Goal: Find specific page/section: Find specific page/section

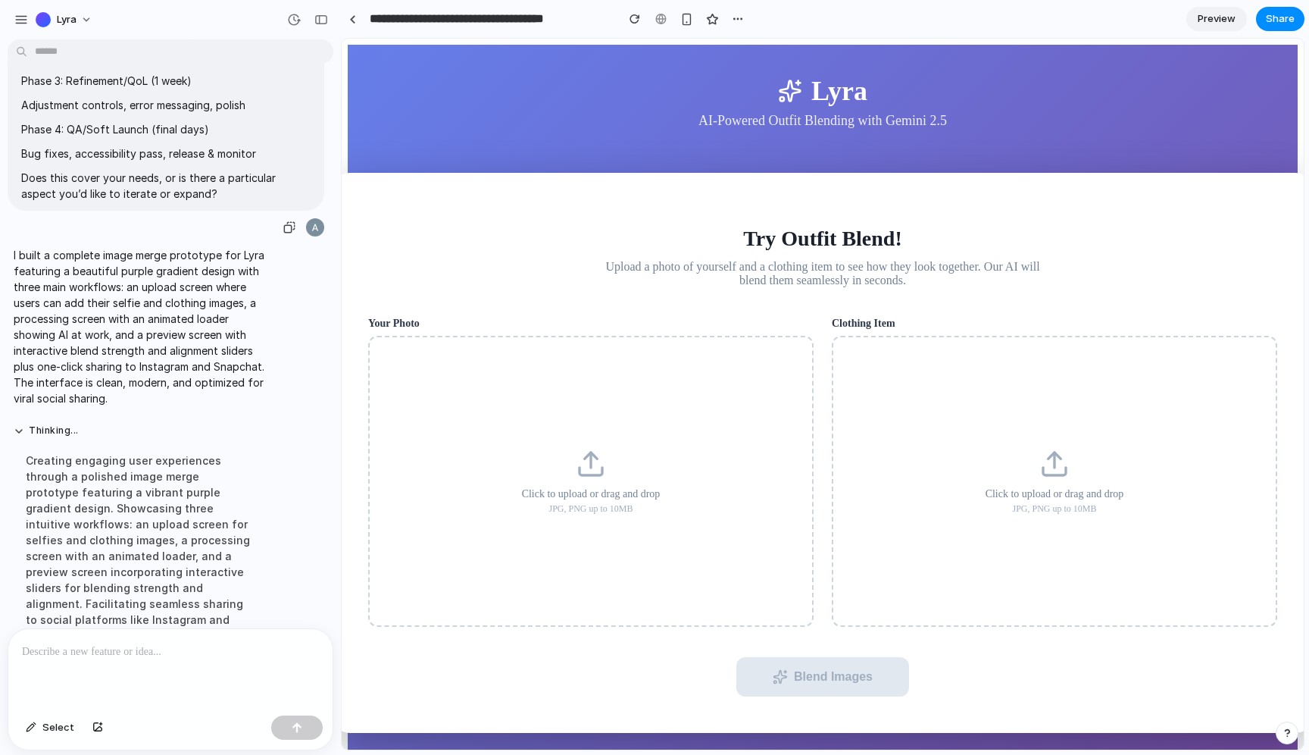
scroll to position [2548, 0]
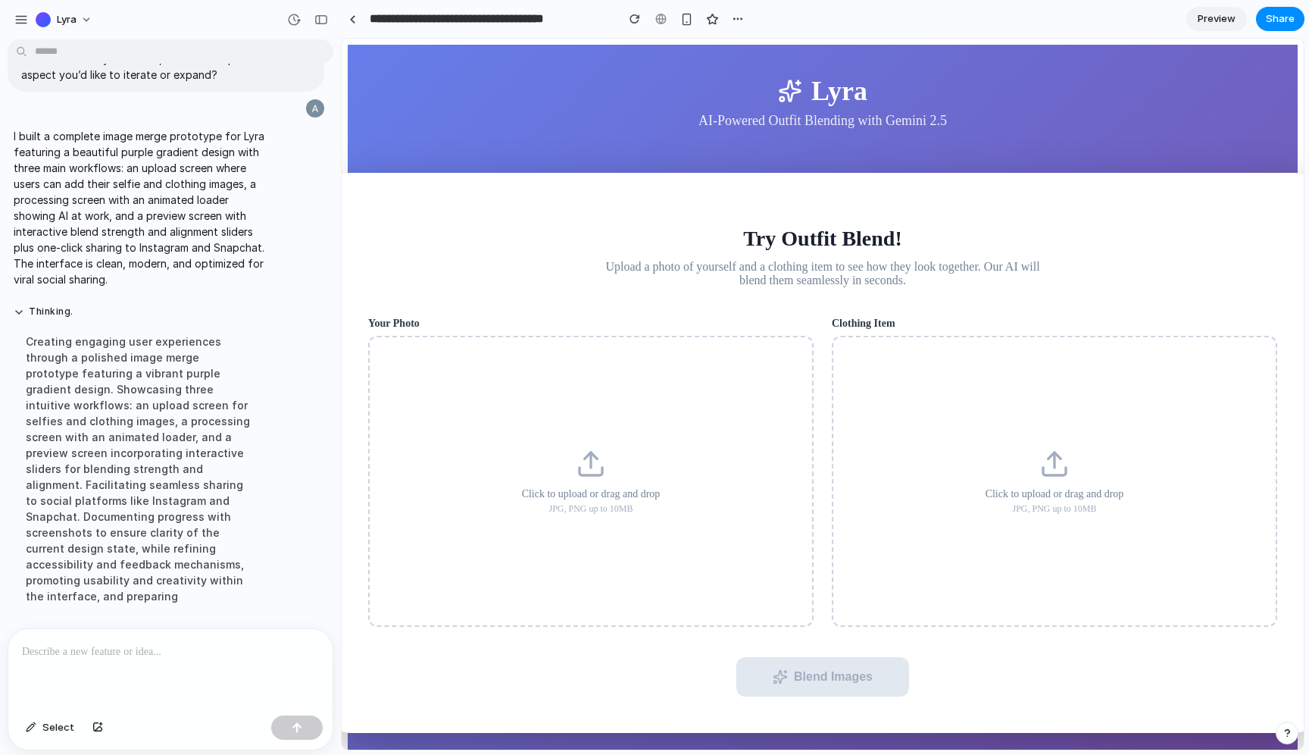
click at [221, 248] on p "I built a complete image merge prototype for Lyra featuring a beautiful purple …" at bounding box center [140, 207] width 253 height 159
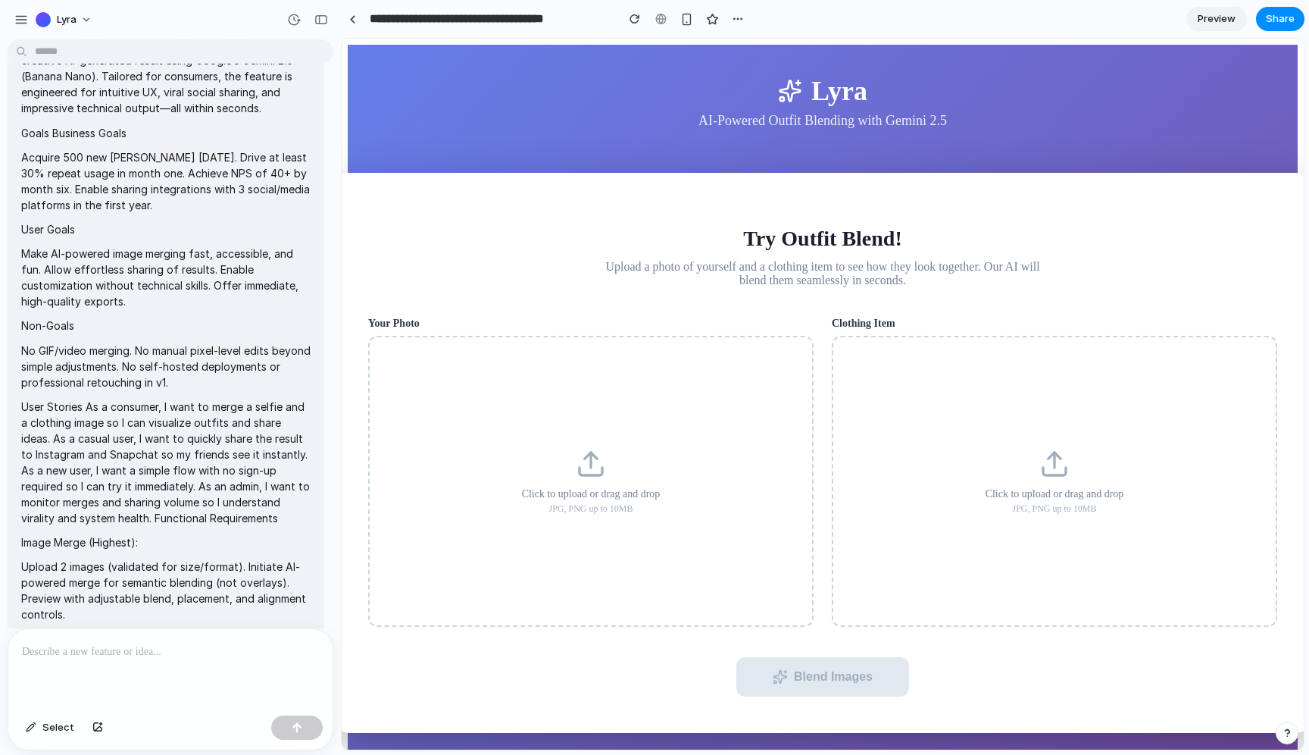
scroll to position [0, 0]
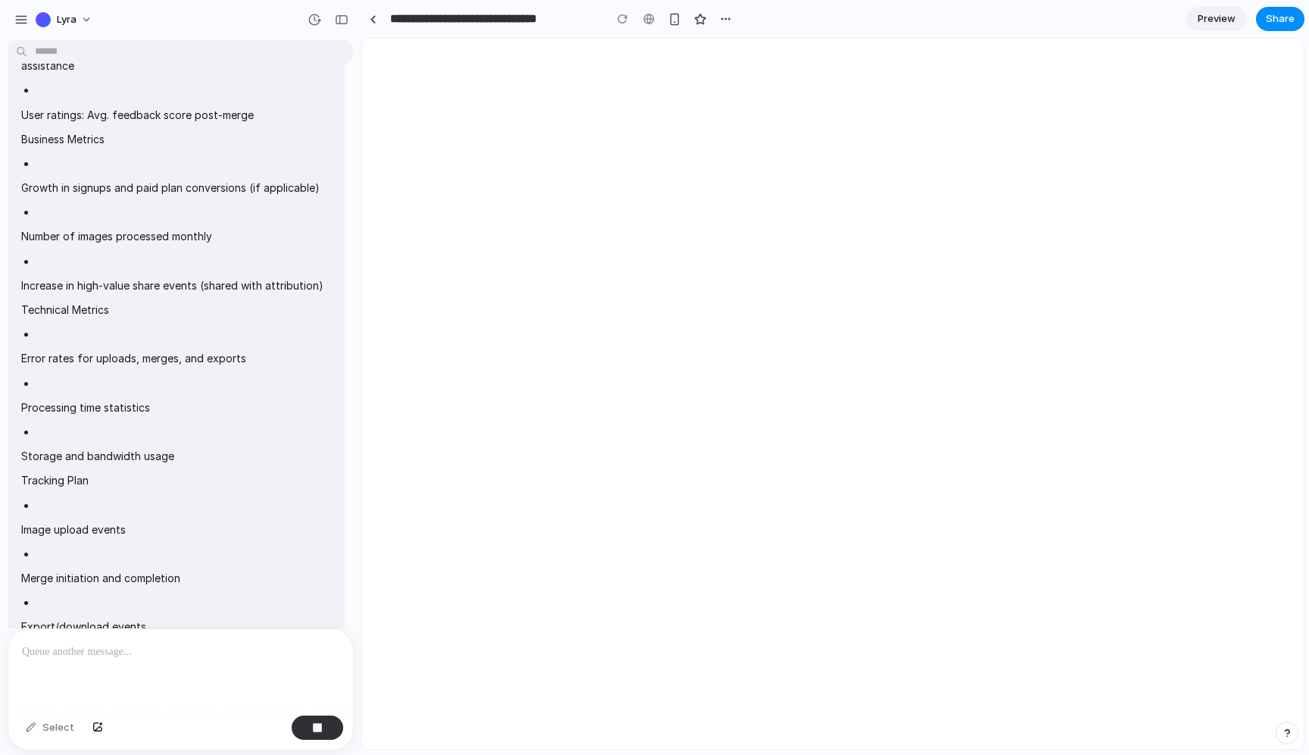
scroll to position [4736, 0]
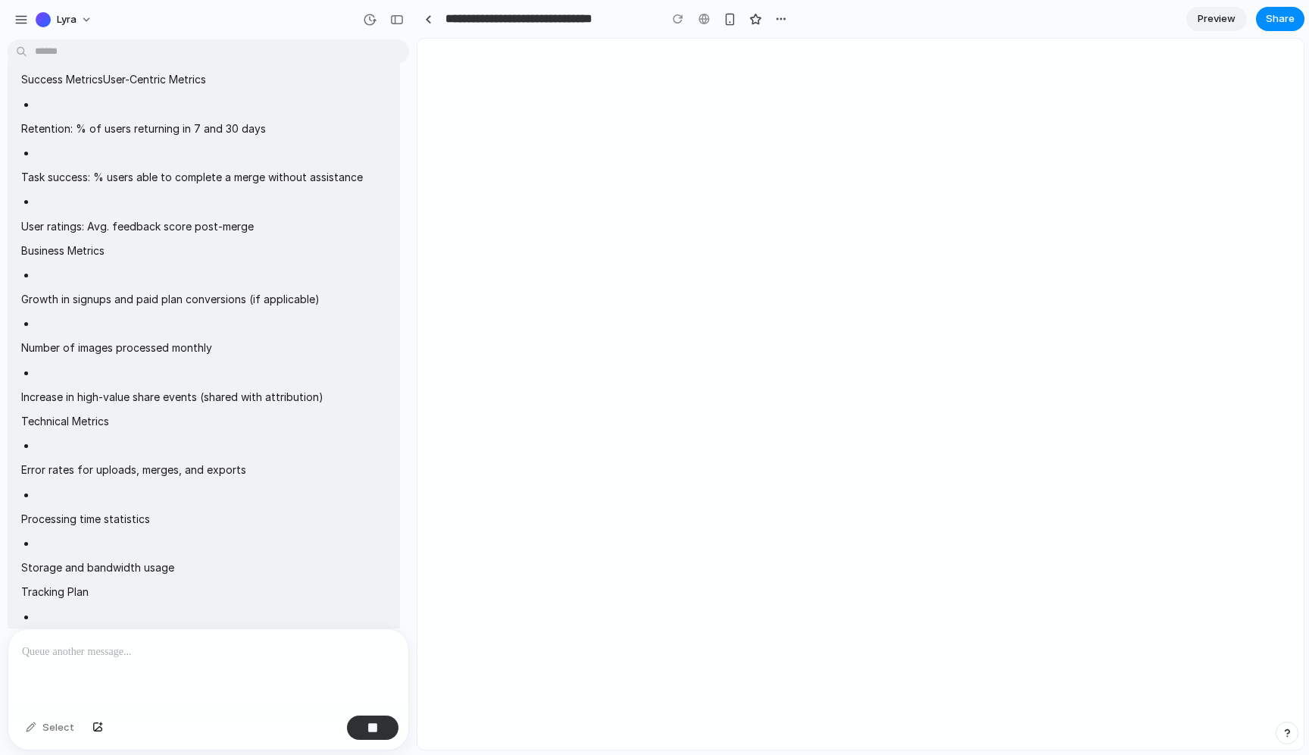
drag, startPoint x: 337, startPoint y: 192, endPoint x: 542, endPoint y: 193, distance: 204.6
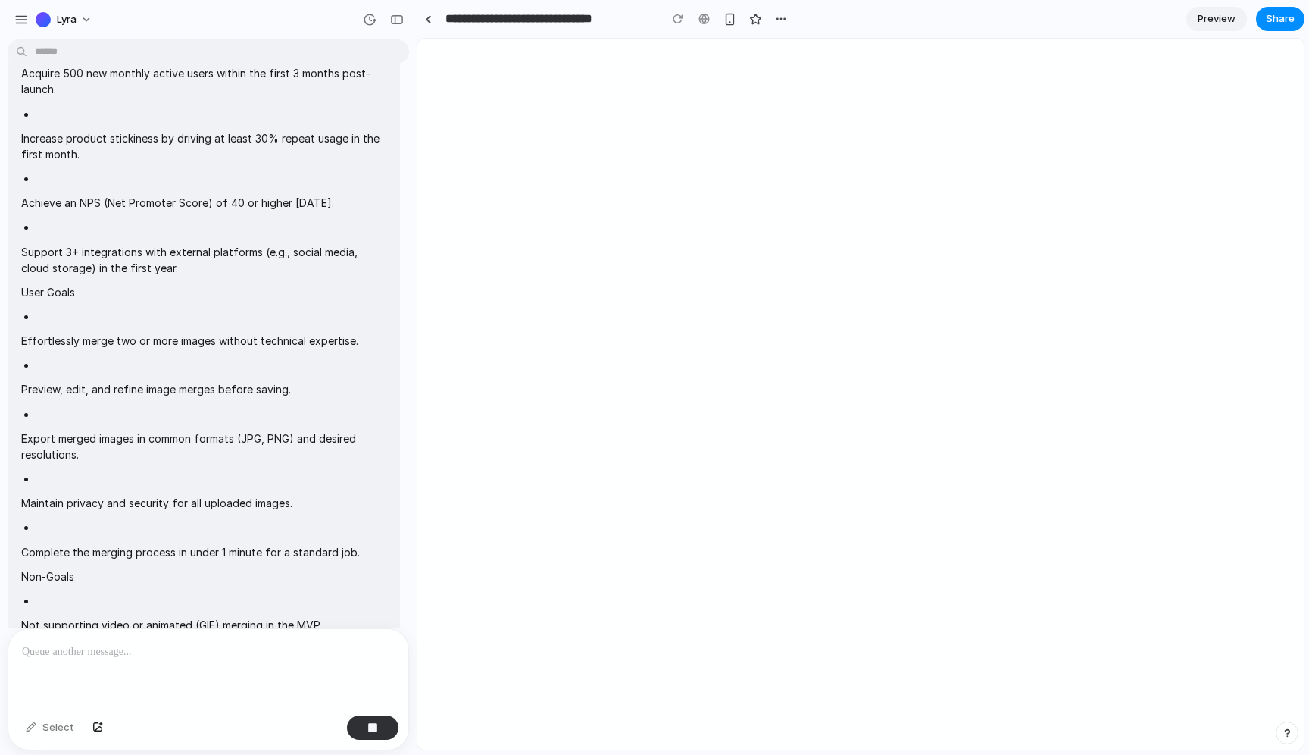
scroll to position [0, 0]
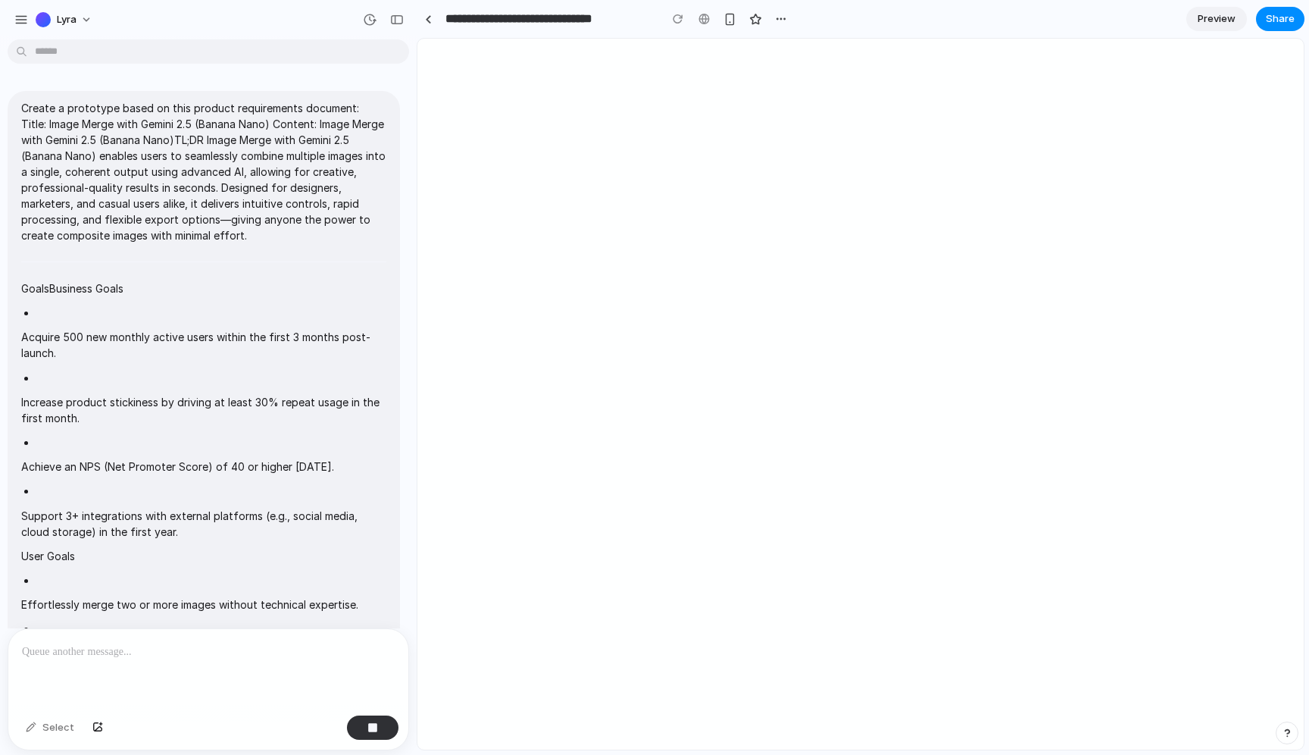
click at [23, 109] on p "Create a prototype based on this product requirements document: Title: Image Me…" at bounding box center [203, 171] width 365 height 143
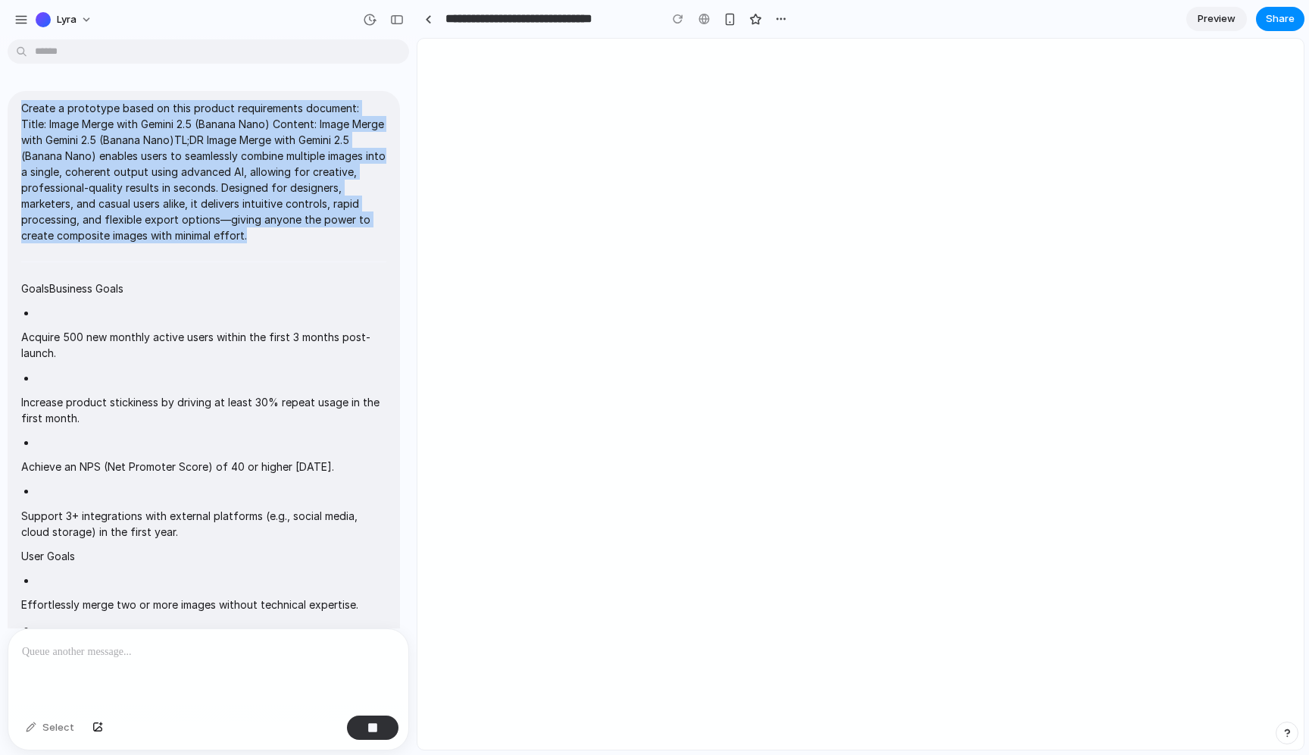
drag, startPoint x: 23, startPoint y: 109, endPoint x: 352, endPoint y: 229, distance: 350.7
click at [352, 229] on p "Create a prototype based on this product requirements document: Title: Image Me…" at bounding box center [203, 171] width 365 height 143
copy p "Create a prototype based on this product requirements document: Title: Image Me…"
click at [261, 175] on p "Create a prototype based on this product requirements document: Title: Image Me…" at bounding box center [203, 171] width 365 height 143
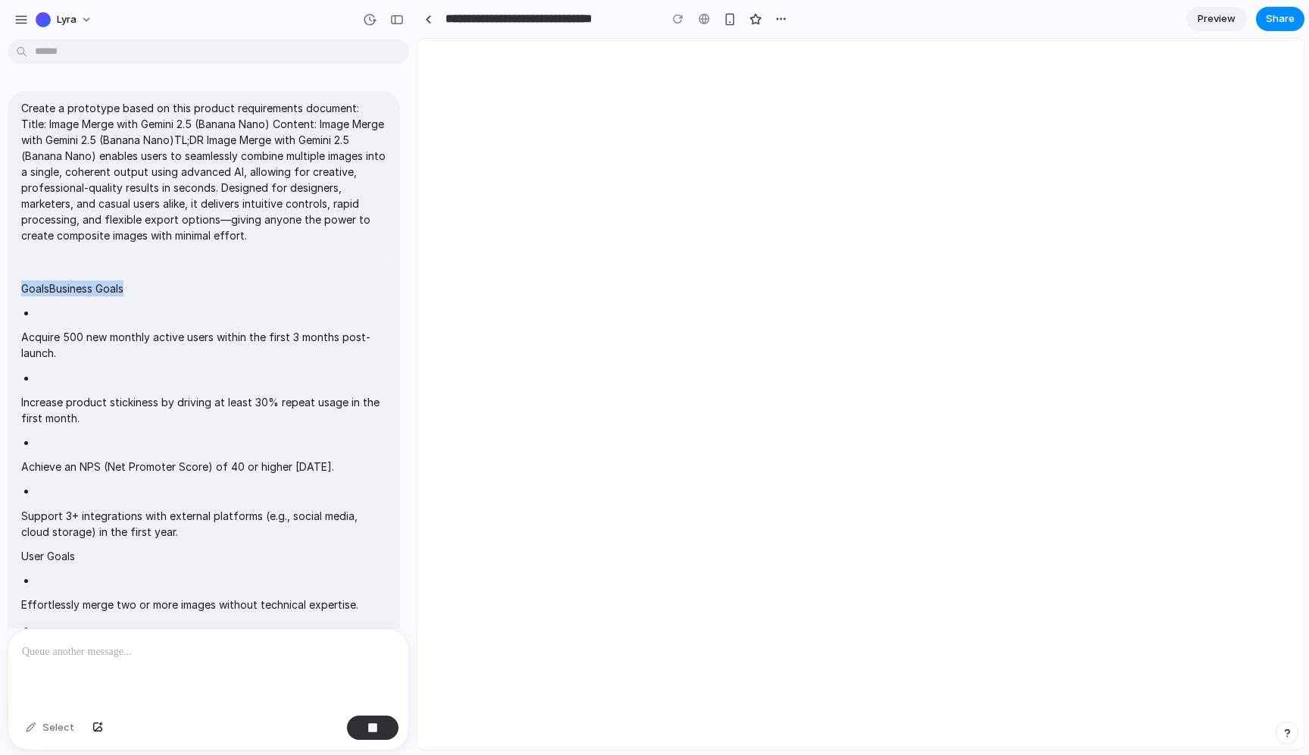
drag, startPoint x: 257, startPoint y: 249, endPoint x: 314, endPoint y: 308, distance: 82.5
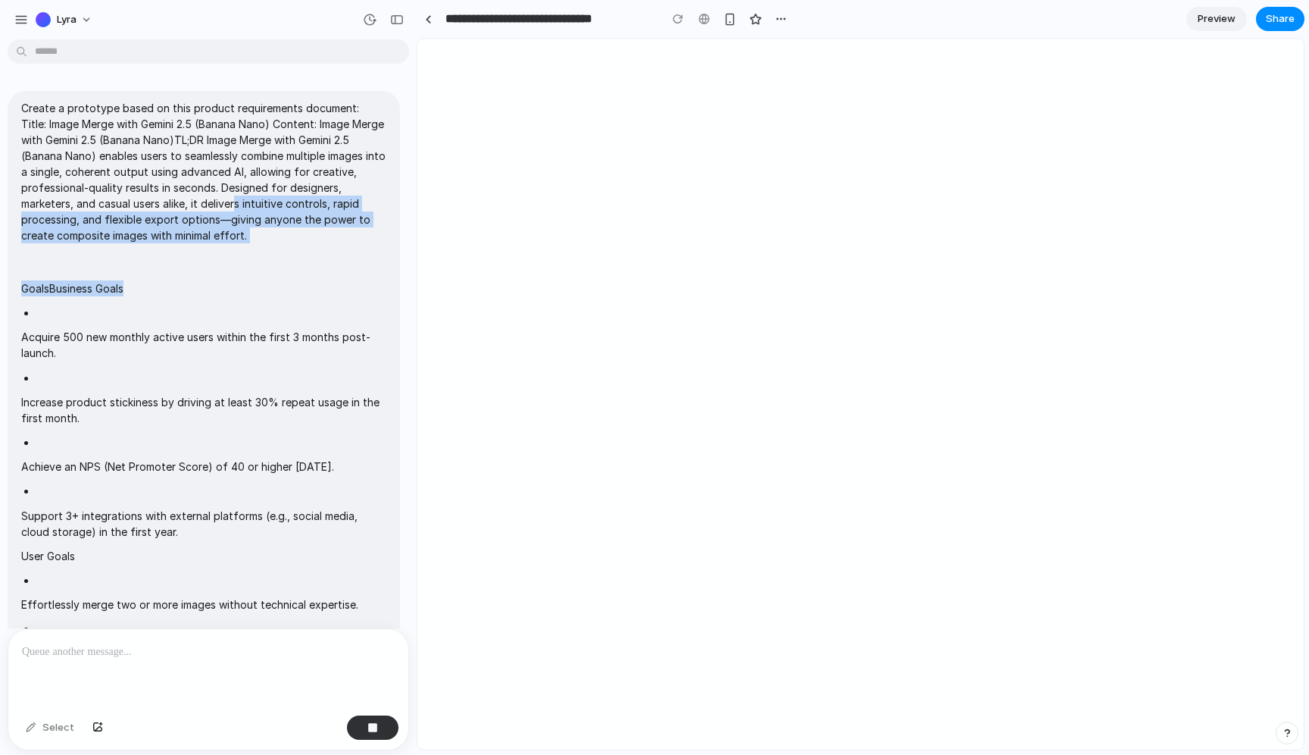
drag, startPoint x: 293, startPoint y: 208, endPoint x: 293, endPoint y: 313, distance: 104.6
click at [293, 313] on li at bounding box center [211, 313] width 350 height 16
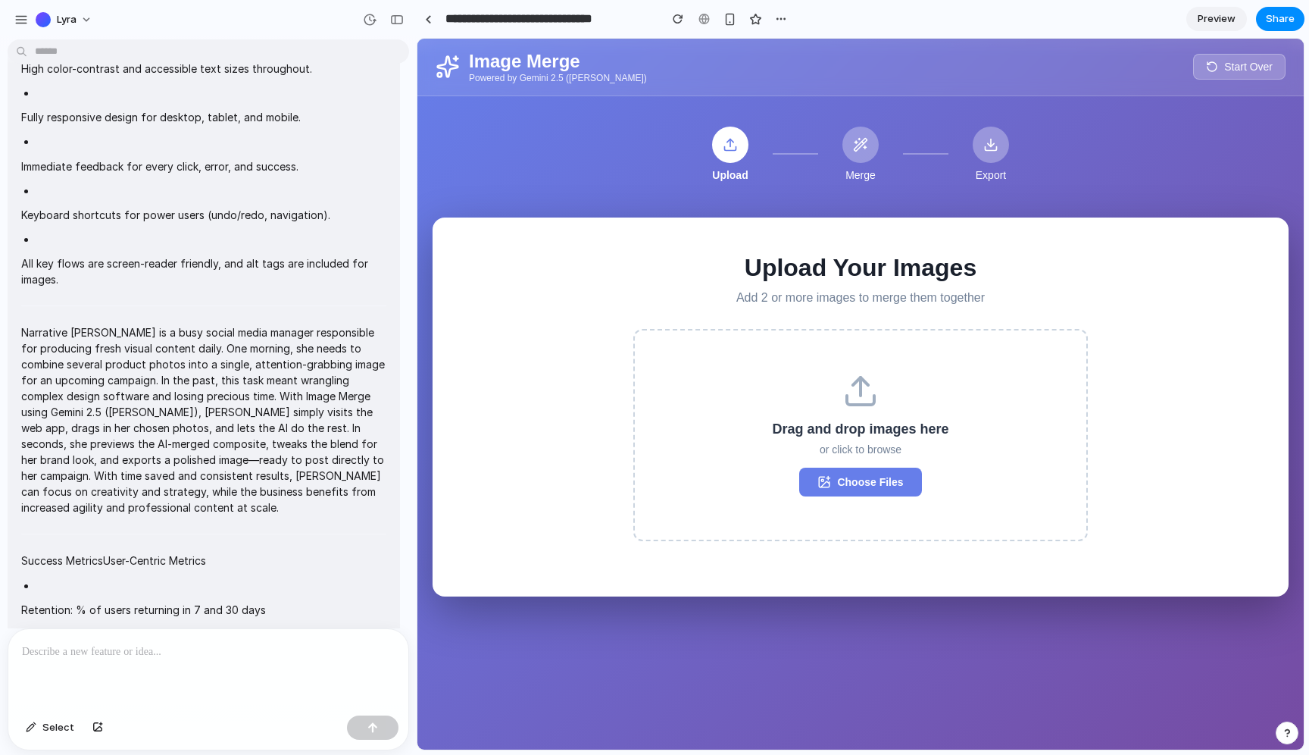
scroll to position [4254, 0]
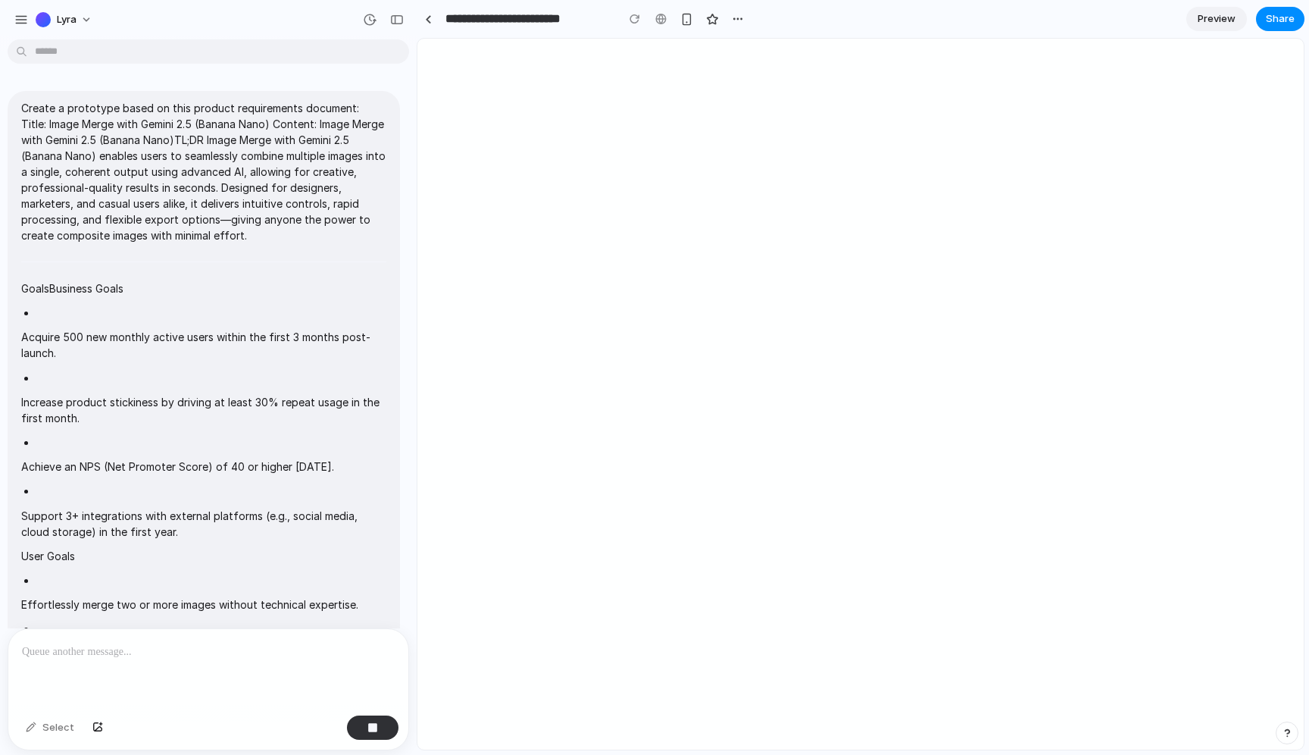
click at [675, 90] on div at bounding box center [861, 394] width 887 height 711
